Goal: Information Seeking & Learning: Learn about a topic

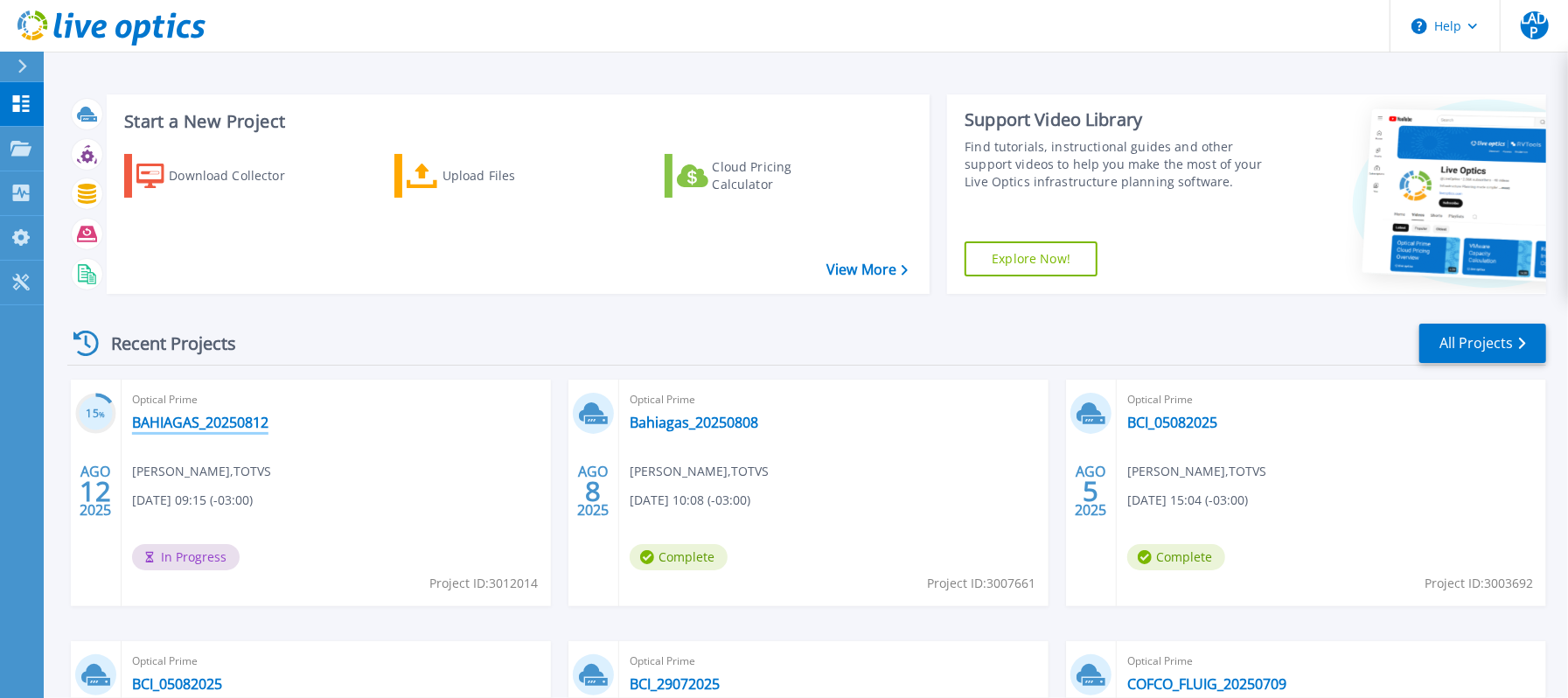
click at [214, 423] on link "BAHIAGAS_20250812" at bounding box center [201, 422] width 136 height 17
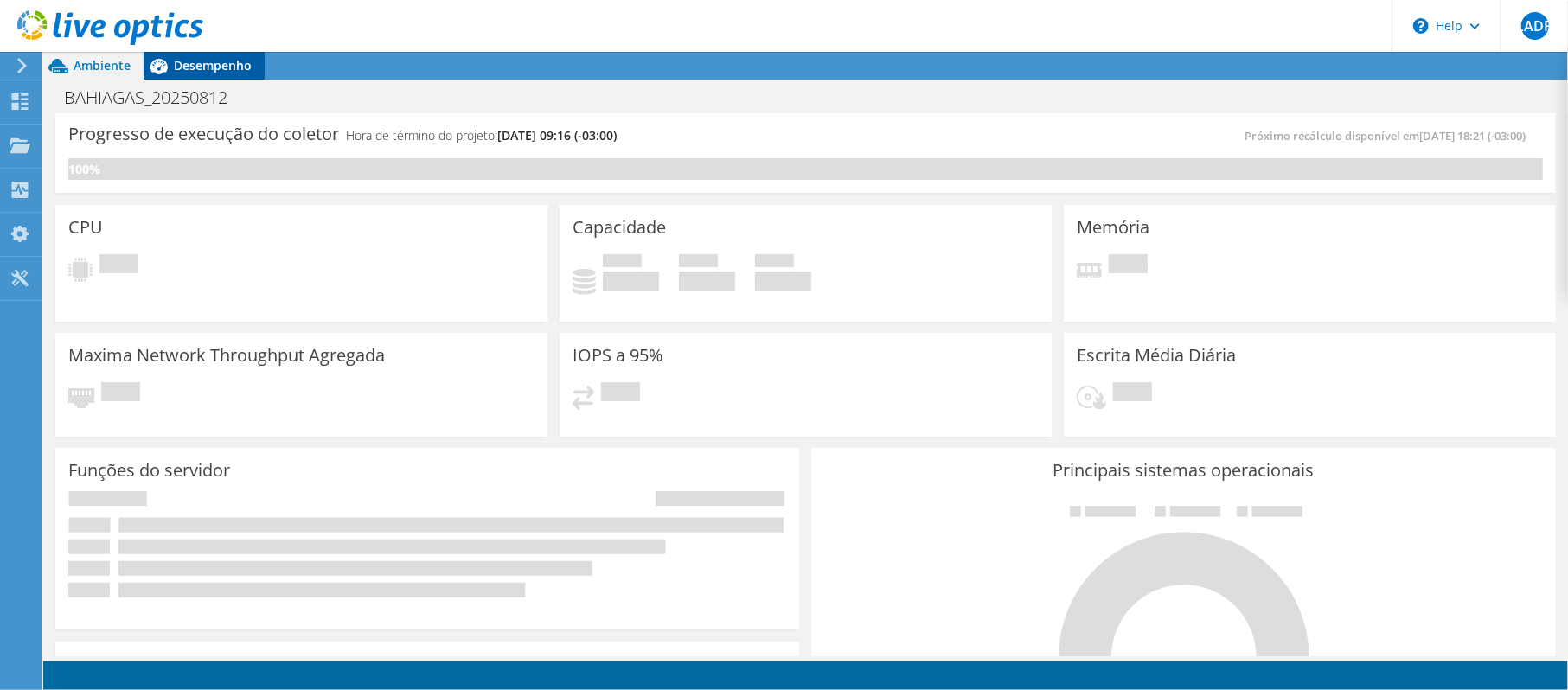
click at [201, 71] on span "Desempenho" at bounding box center [213, 65] width 78 height 16
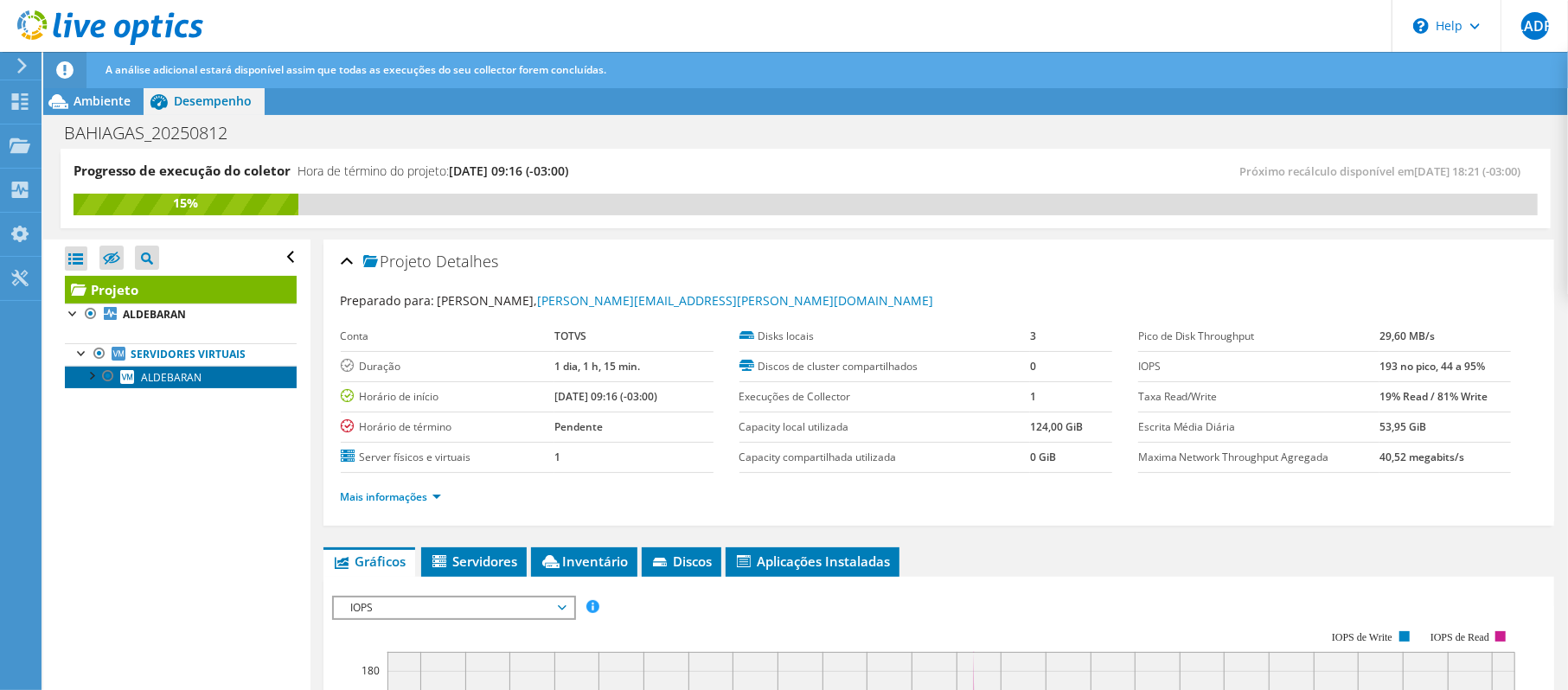
click at [188, 384] on span "ALDEBARAN" at bounding box center [171, 377] width 61 height 14
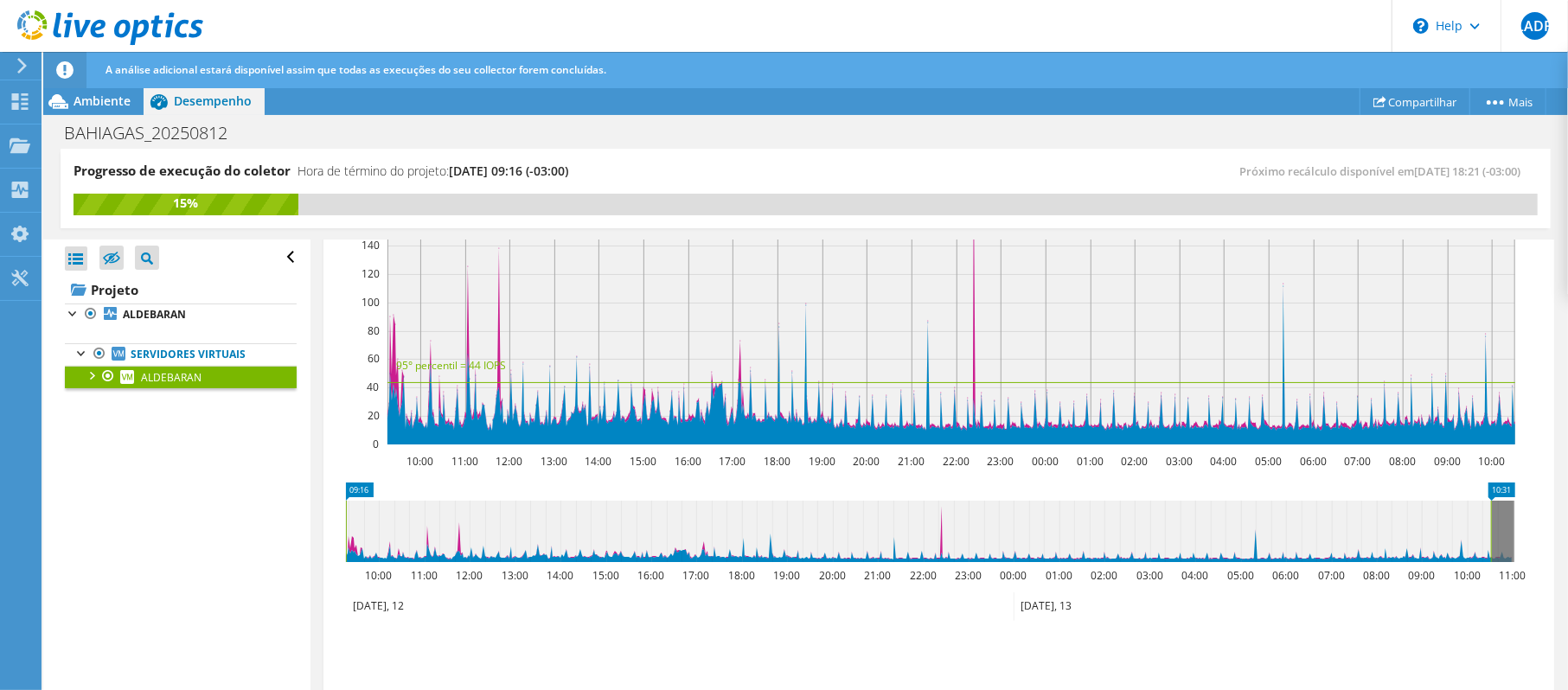
scroll to position [208, 0]
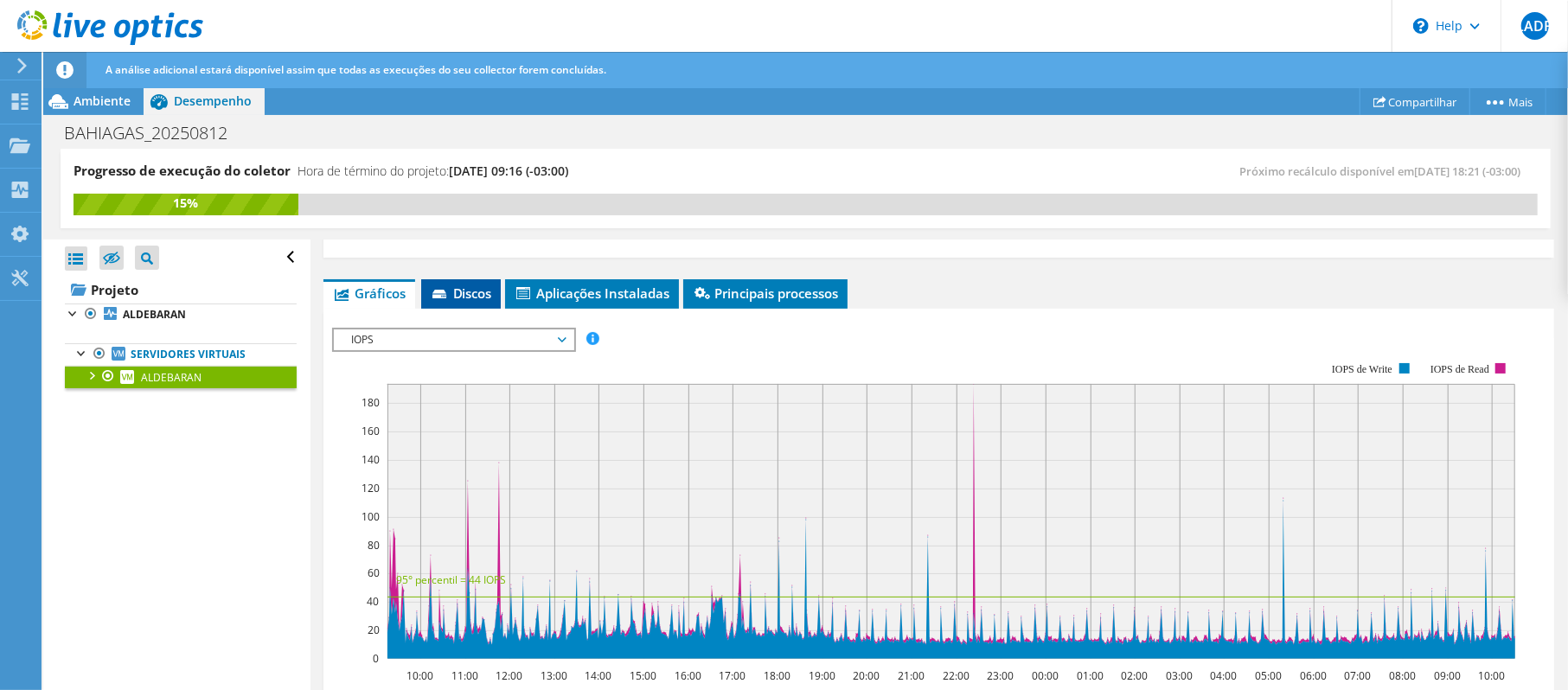
click at [444, 291] on icon at bounding box center [441, 295] width 17 height 11
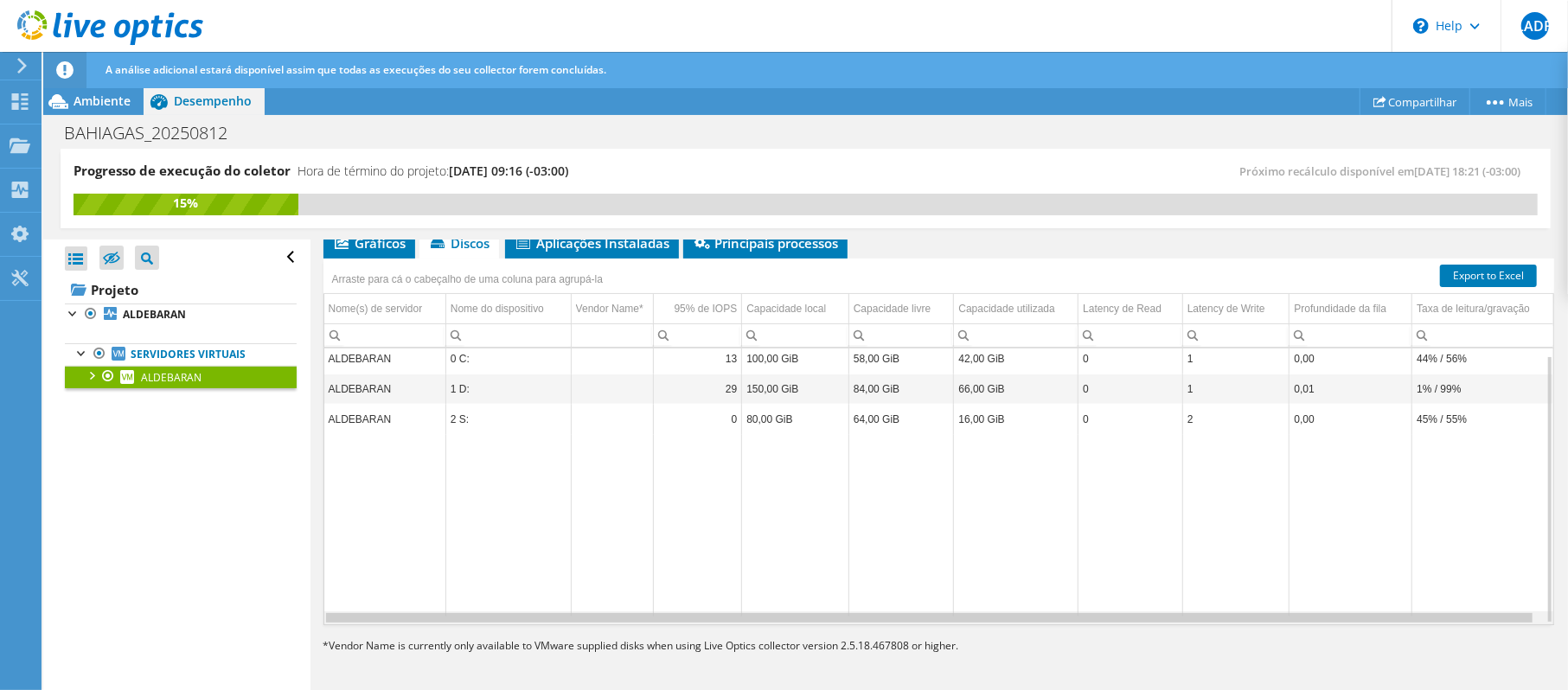
scroll to position [0, 1]
drag, startPoint x: 1045, startPoint y: 620, endPoint x: 1153, endPoint y: 621, distance: 108.0
click at [1153, 621] on body "LADP Usuário Final [PERSON_NAME] de Piza [EMAIL_ADDRESS][PERSON_NAME][DOMAIN_NA…" at bounding box center [784, 345] width 1568 height 690
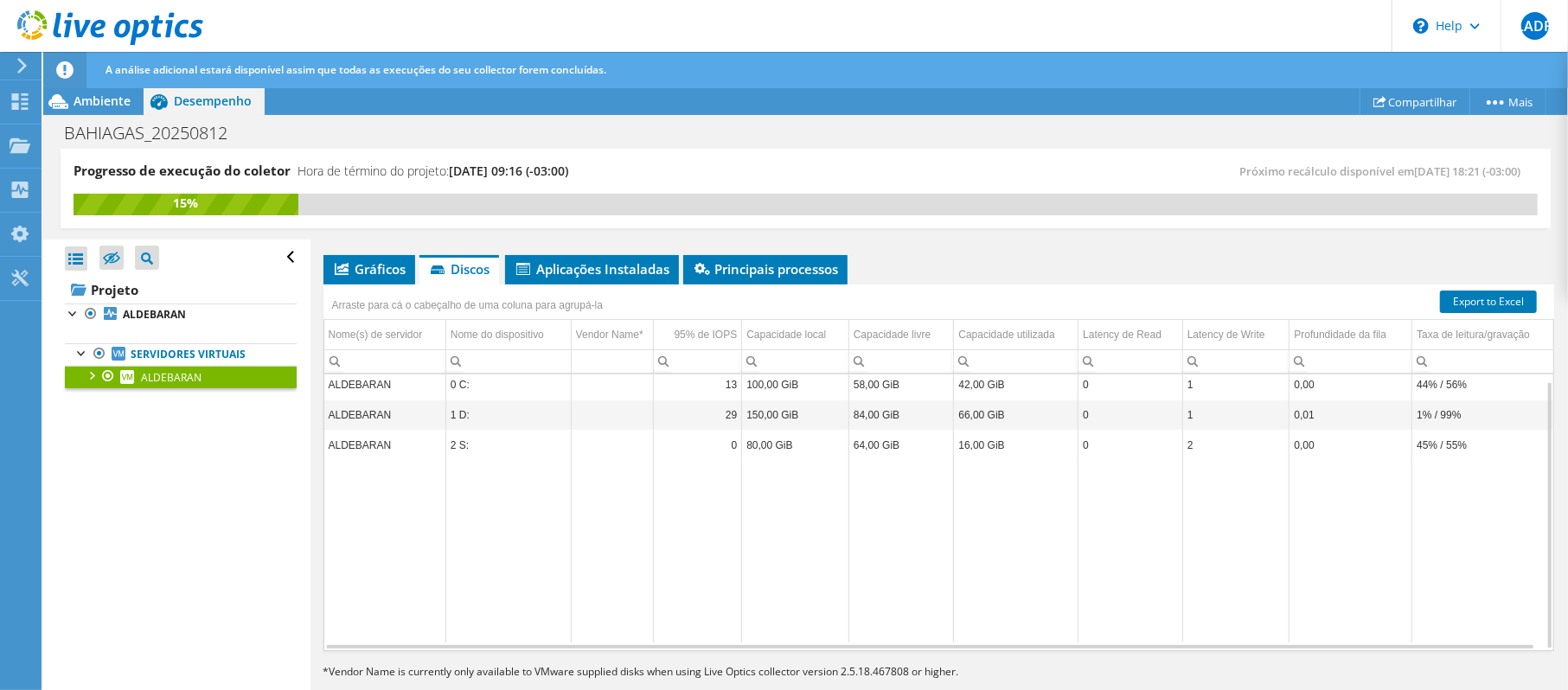
scroll to position [257, 0]
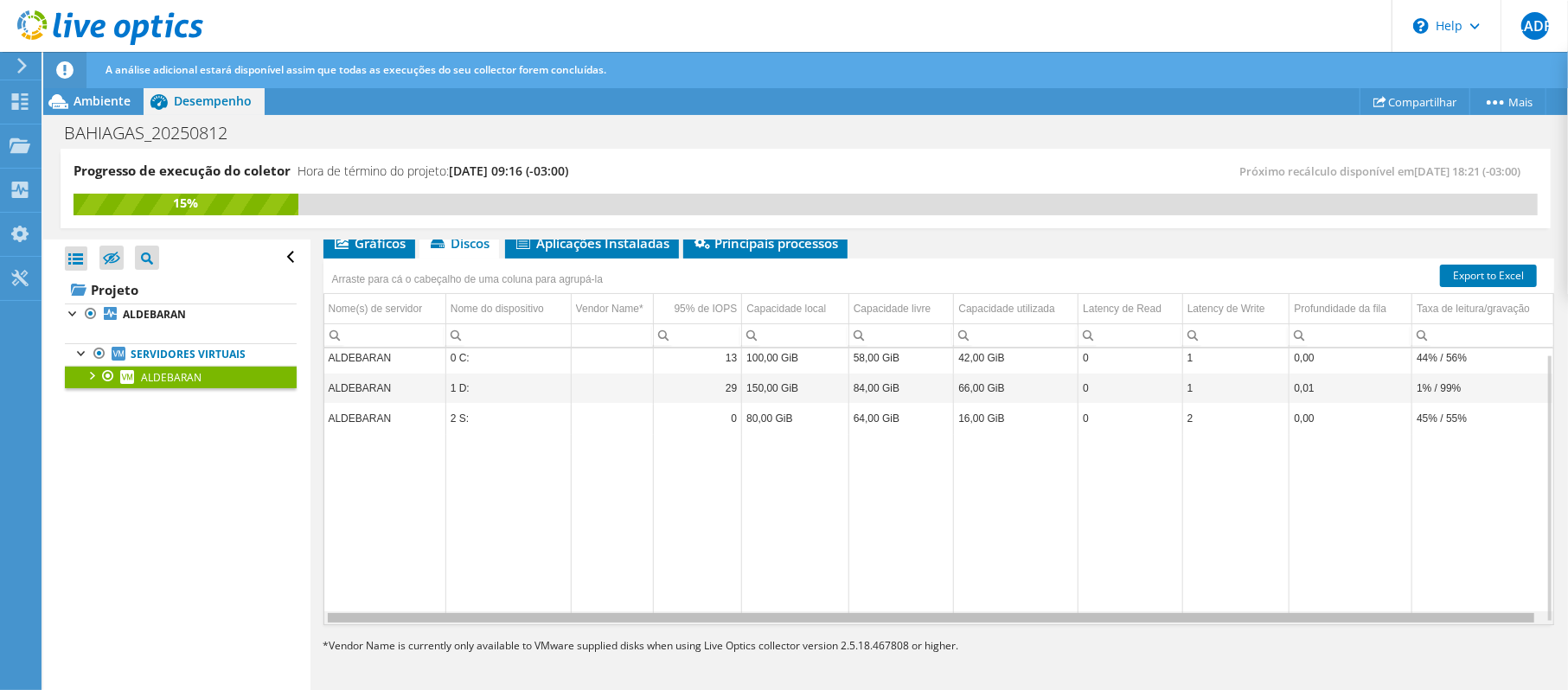
drag, startPoint x: 1176, startPoint y: 617, endPoint x: 1305, endPoint y: 606, distance: 129.5
click at [1305, 606] on body "LADP Usuário Final [PERSON_NAME] de Piza [EMAIL_ADDRESS][PERSON_NAME][DOMAIN_NA…" at bounding box center [784, 345] width 1568 height 690
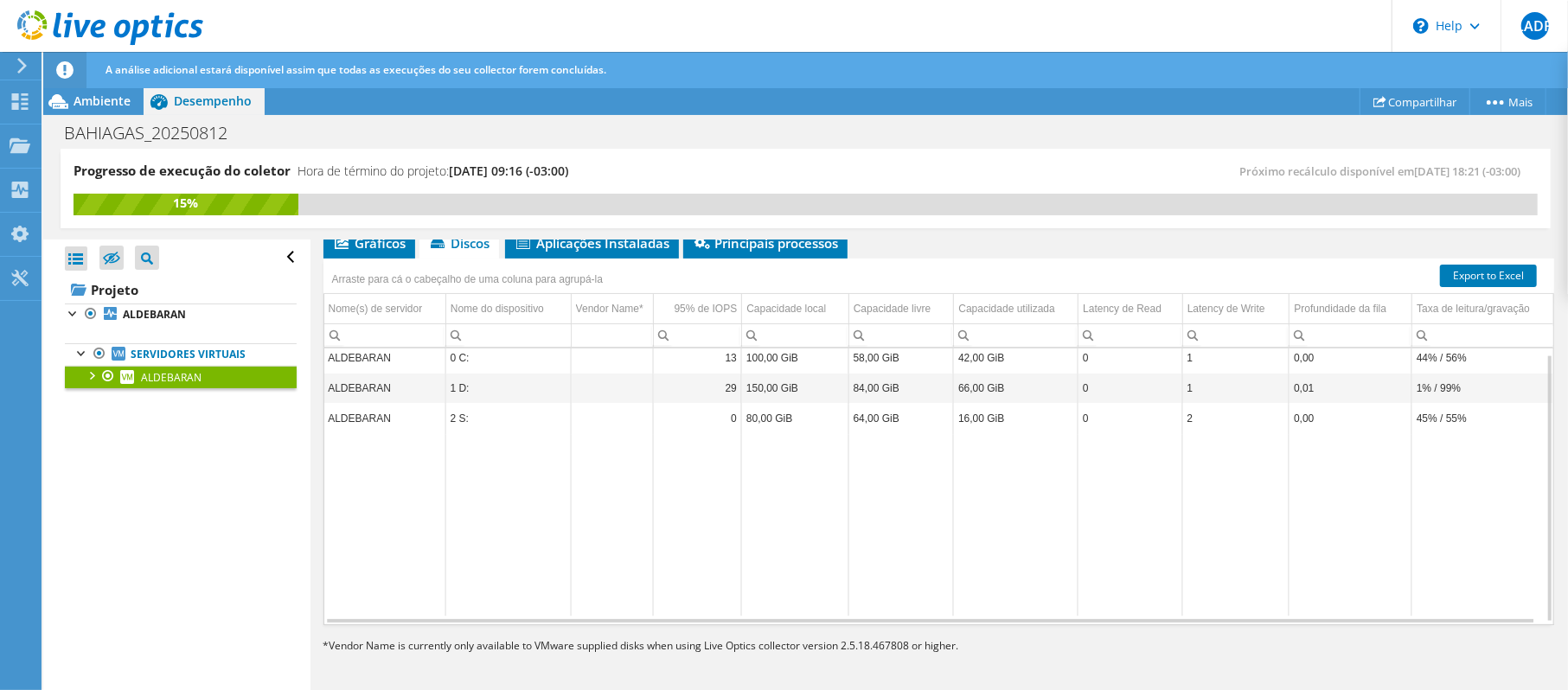
drag, startPoint x: 630, startPoint y: 433, endPoint x: 415, endPoint y: 481, distance: 220.3
click at [631, 433] on td "Column Vendor Name*, Value" at bounding box center [612, 419] width 83 height 30
drag, startPoint x: 367, startPoint y: 246, endPoint x: 368, endPoint y: 256, distance: 10.0
click at [367, 246] on span "Gráficos" at bounding box center [369, 243] width 74 height 17
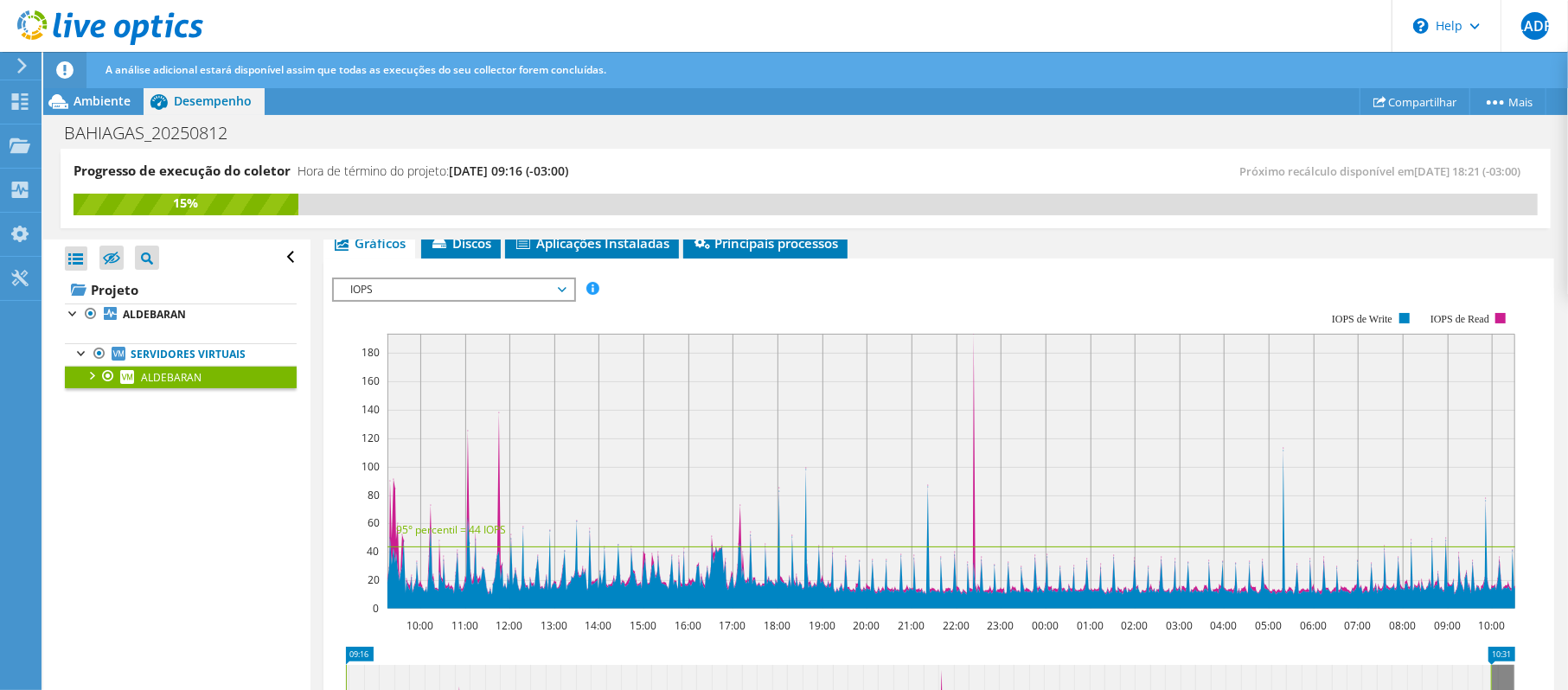
click at [372, 67] on span "A análise adicional estará disponível assim que todas as execuções do seu colle…" at bounding box center [355, 69] width 501 height 14
